Goal: Information Seeking & Learning: Learn about a topic

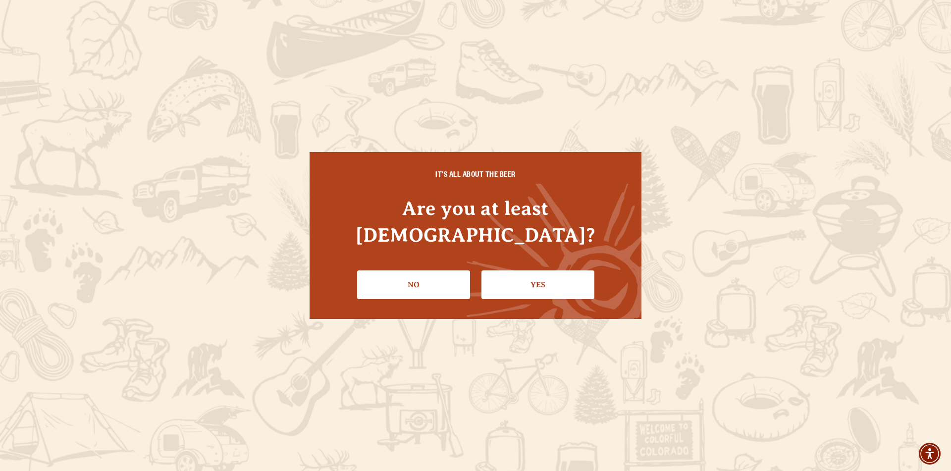
click at [523, 270] on link "Yes" at bounding box center [537, 284] width 113 height 29
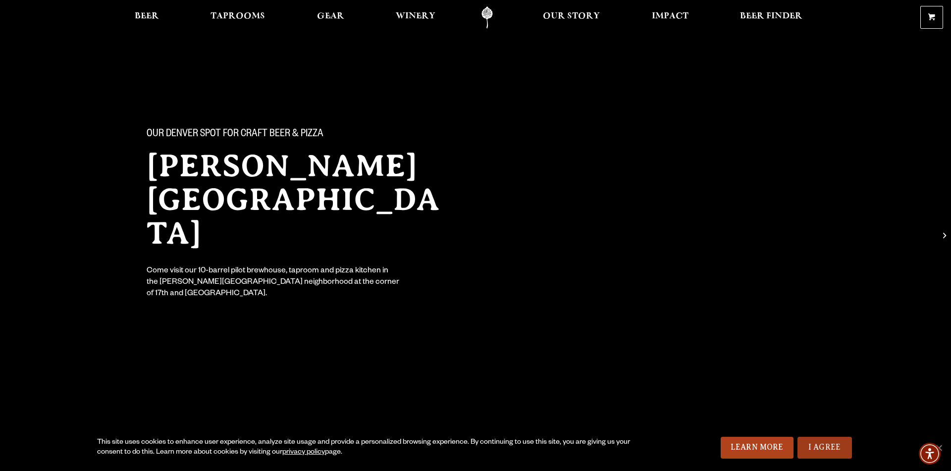
click at [820, 443] on link "I Agree" at bounding box center [825, 448] width 54 height 22
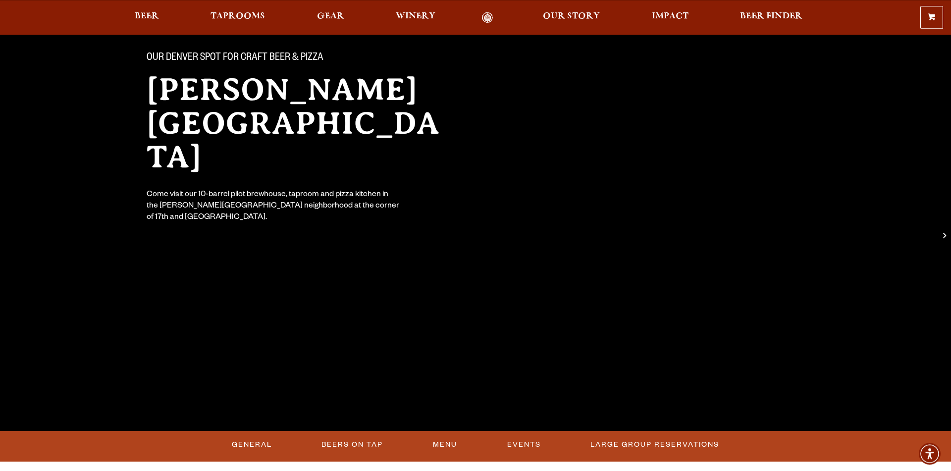
scroll to position [72, 0]
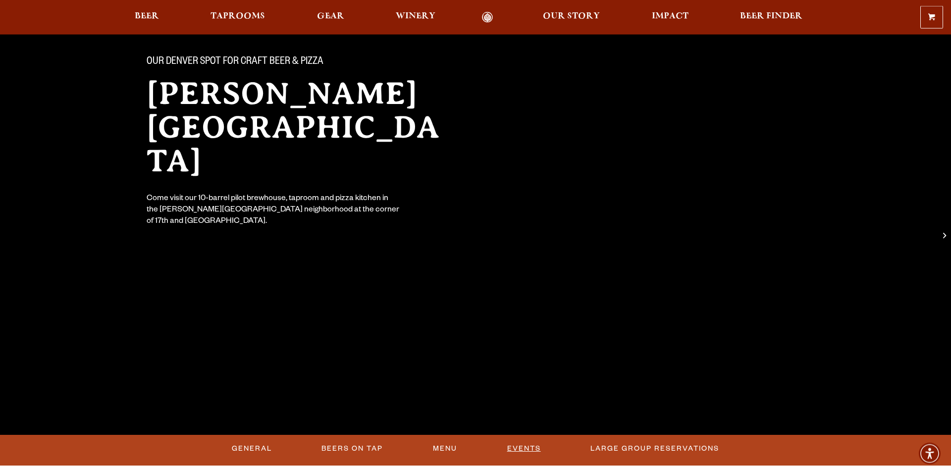
click at [517, 453] on link "Events" at bounding box center [524, 448] width 42 height 23
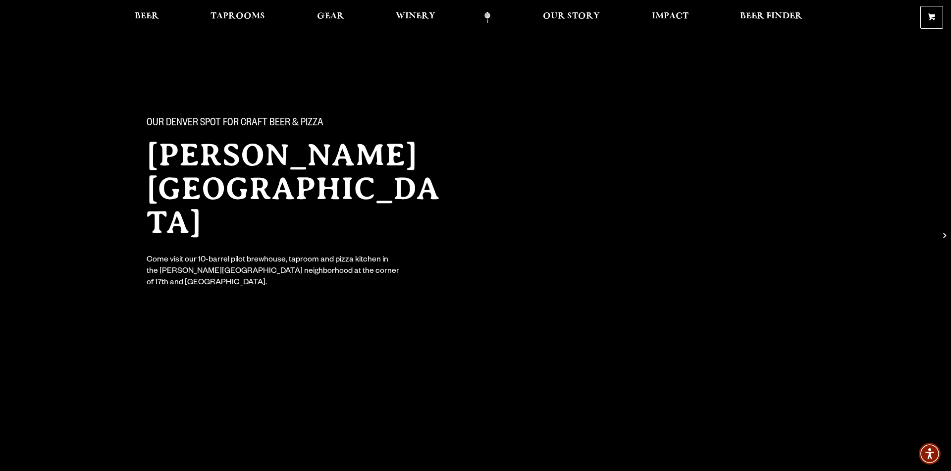
scroll to position [25, 0]
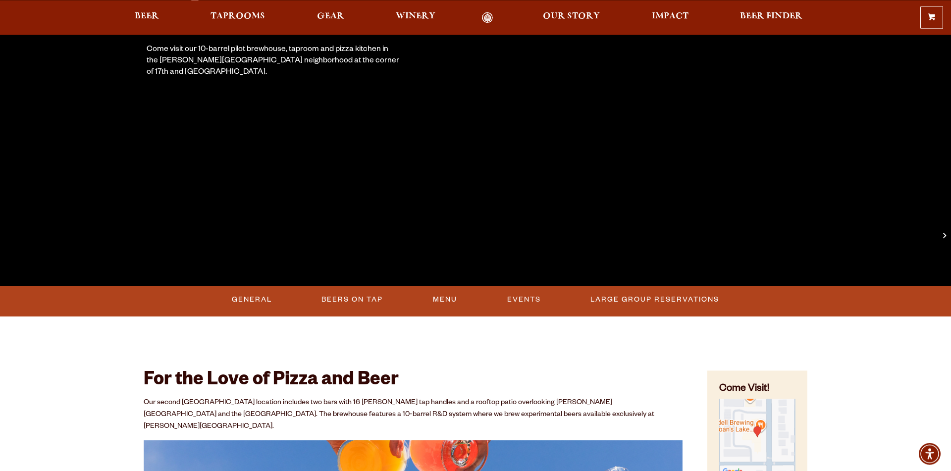
scroll to position [170, 0]
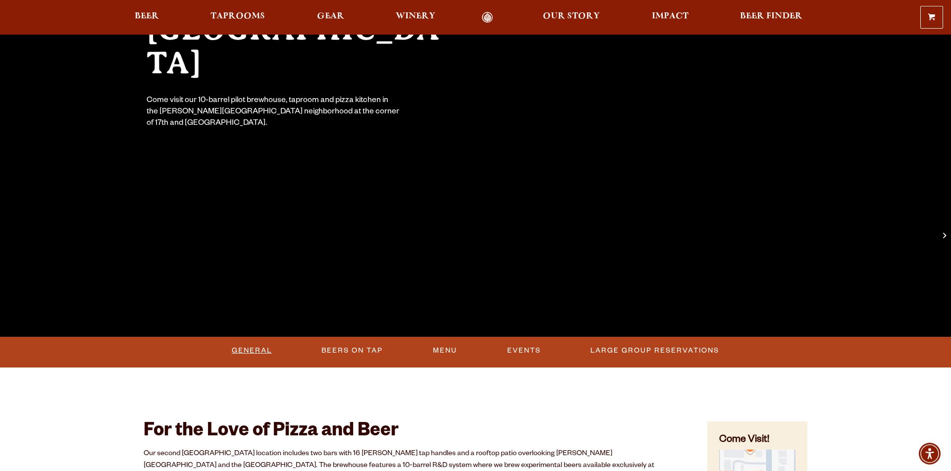
click at [250, 344] on link "General" at bounding box center [252, 350] width 48 height 23
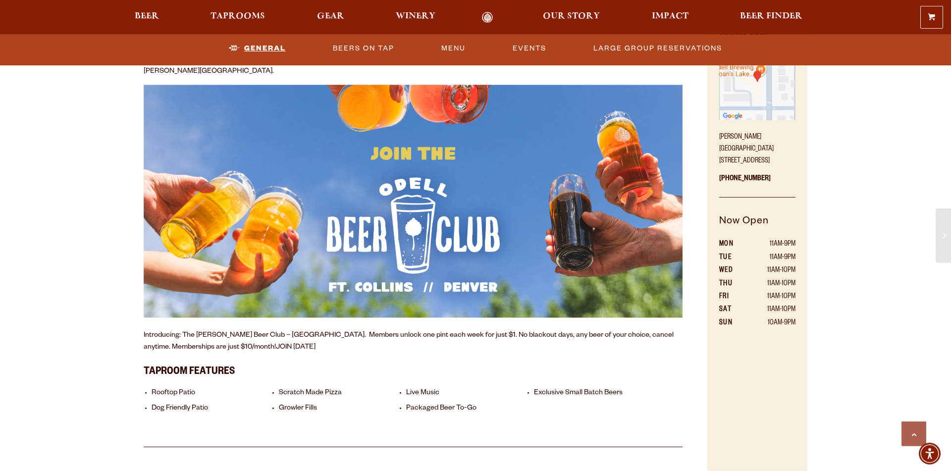
scroll to position [533, 0]
